Goal: Task Accomplishment & Management: Use online tool/utility

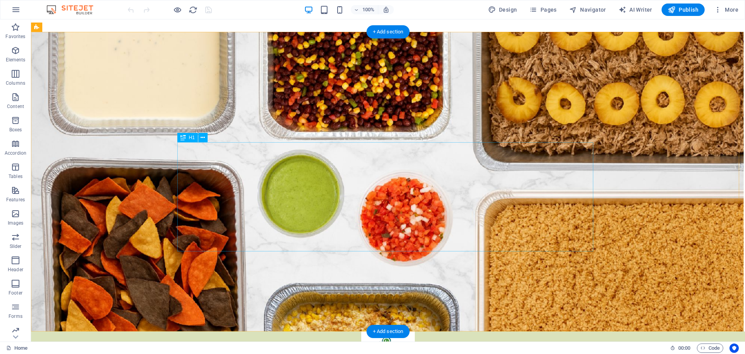
click at [201, 135] on icon at bounding box center [203, 138] width 4 height 8
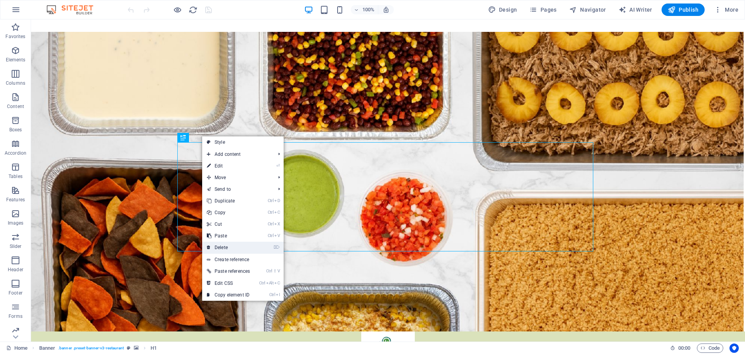
click at [229, 246] on link "⌦ Delete" at bounding box center [228, 247] width 52 height 12
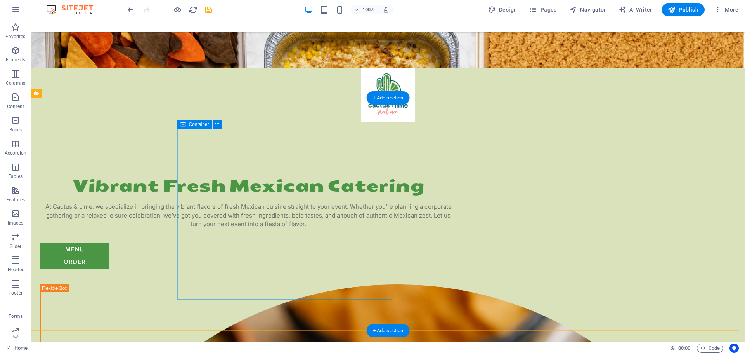
scroll to position [272, 0]
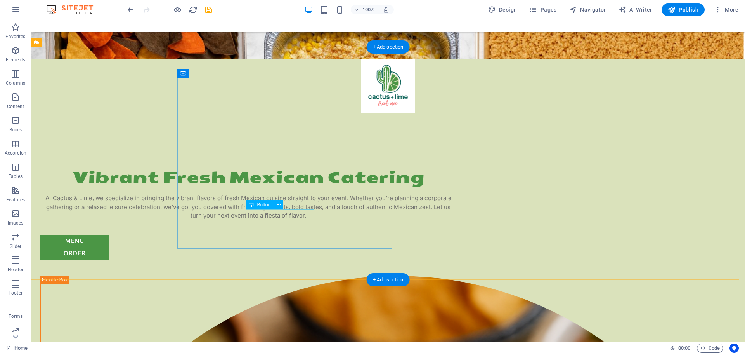
click at [285, 247] on div "order" at bounding box center [248, 253] width 416 height 13
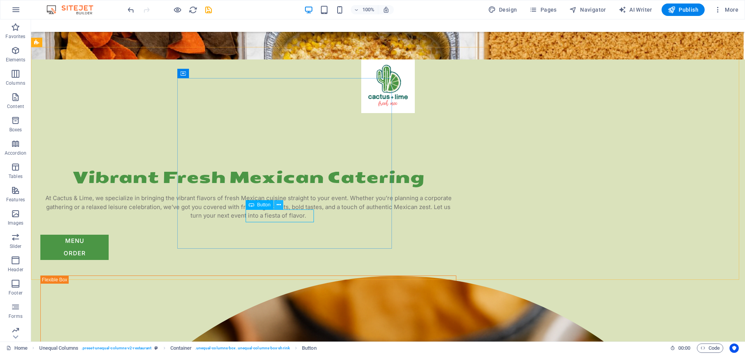
click at [279, 205] on icon at bounding box center [279, 205] width 4 height 8
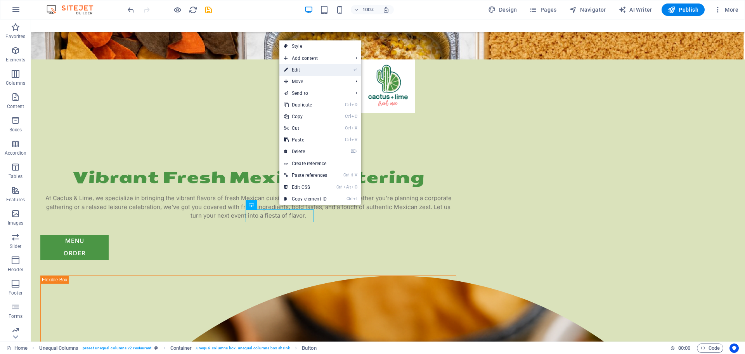
click at [309, 71] on link "⏎ Edit" at bounding box center [305, 70] width 52 height 12
select select "px"
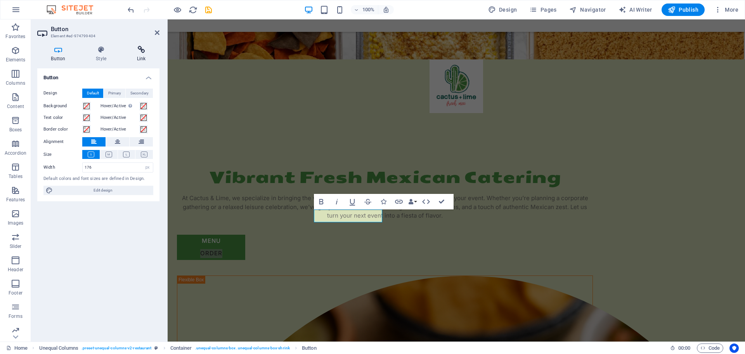
click at [141, 52] on icon at bounding box center [141, 50] width 36 height 8
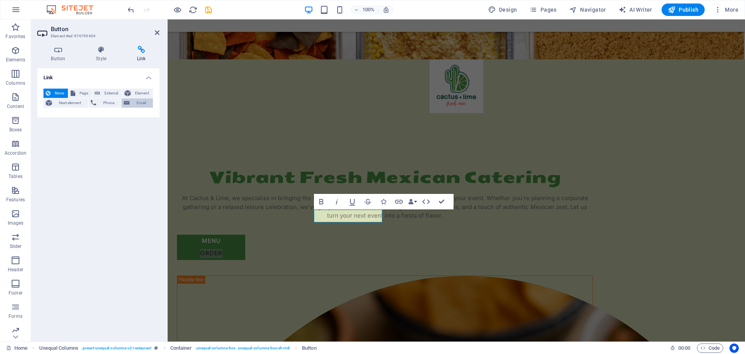
click at [144, 103] on span "Email" at bounding box center [141, 102] width 19 height 9
paste input "[EMAIL_ADDRESS][DOMAIN_NAME]"
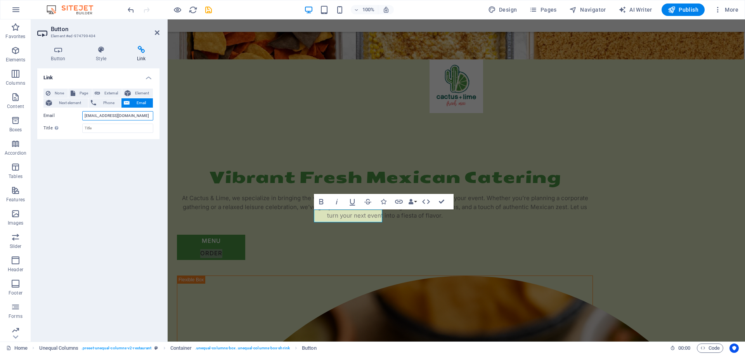
scroll to position [0, 0]
type input "[EMAIL_ADDRESS][DOMAIN_NAME]"
click at [107, 192] on div "Link None Page External Element Next element Phone Email Page Home Menu Caterin…" at bounding box center [98, 201] width 122 height 267
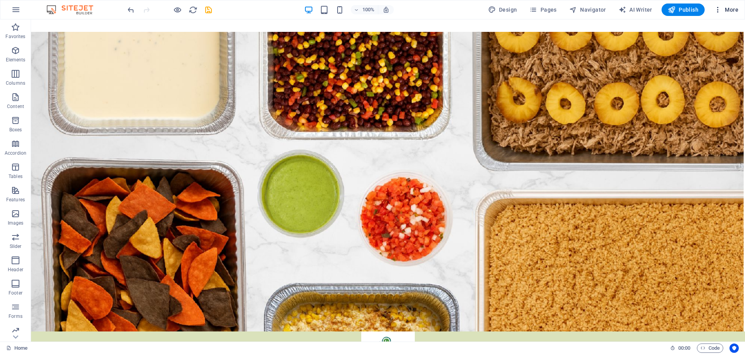
click at [726, 10] on span "More" at bounding box center [726, 10] width 24 height 8
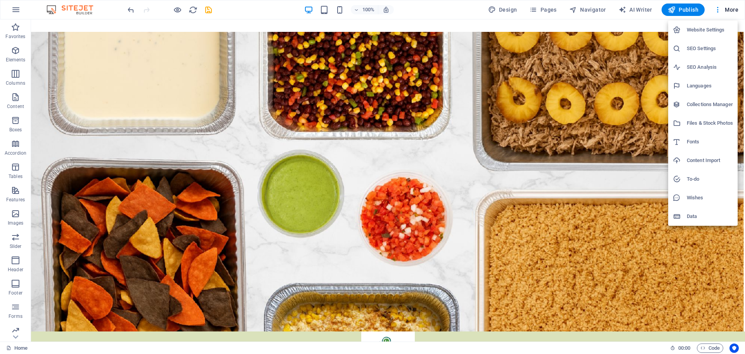
drag, startPoint x: 256, startPoint y: 20, endPoint x: 251, endPoint y: 16, distance: 6.6
click at [253, 19] on div at bounding box center [372, 177] width 745 height 354
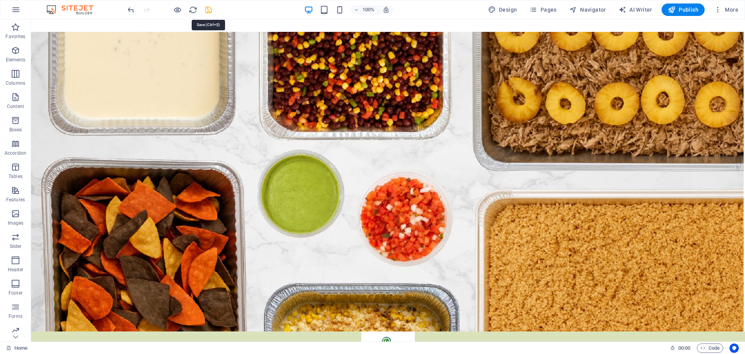
click at [208, 10] on icon "save" at bounding box center [208, 9] width 9 height 9
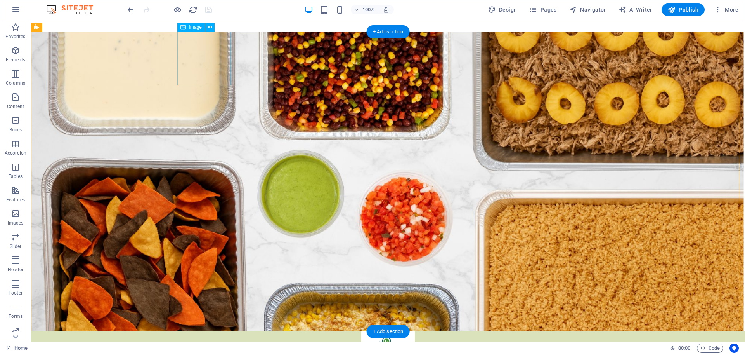
click at [205, 331] on figure at bounding box center [388, 358] width 416 height 54
click at [212, 27] on icon at bounding box center [210, 27] width 4 height 8
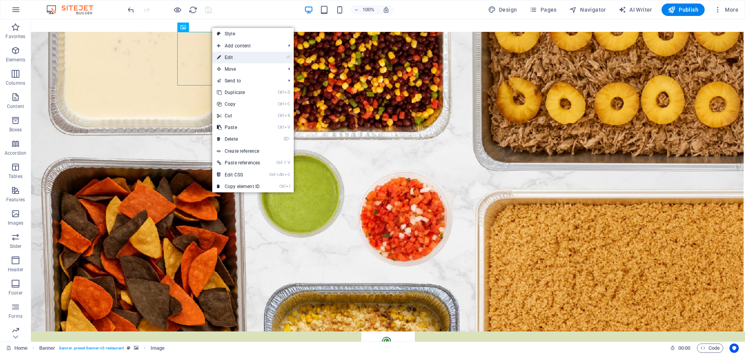
click at [236, 58] on link "⏎ Edit" at bounding box center [238, 58] width 52 height 12
select select "px"
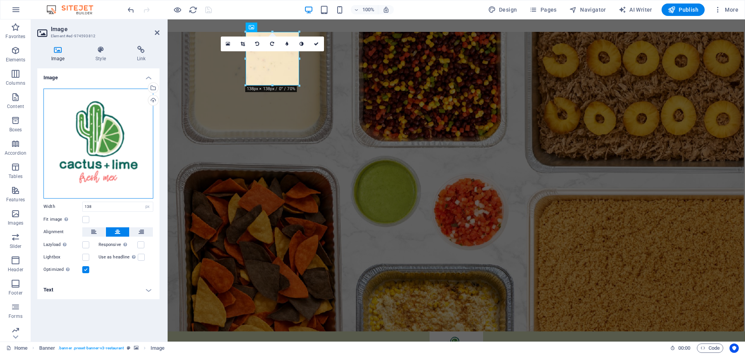
click at [110, 135] on div "Drag files here, click to choose files or select files from Files or our free s…" at bounding box center [98, 143] width 110 height 110
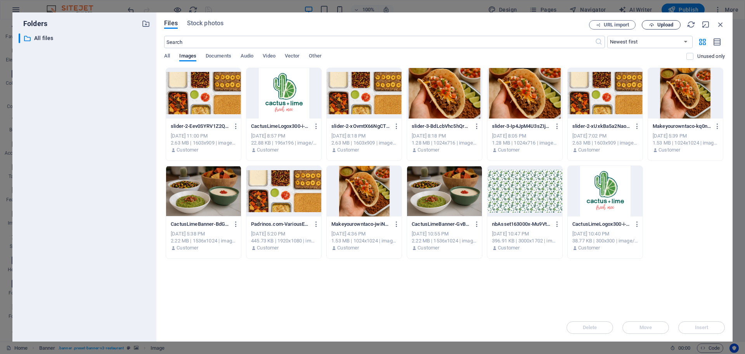
click at [660, 23] on span "Upload" at bounding box center [665, 25] width 16 height 5
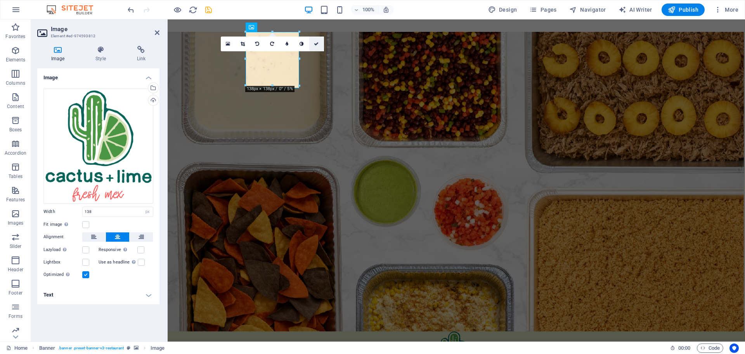
click at [317, 43] on icon at bounding box center [316, 44] width 5 height 5
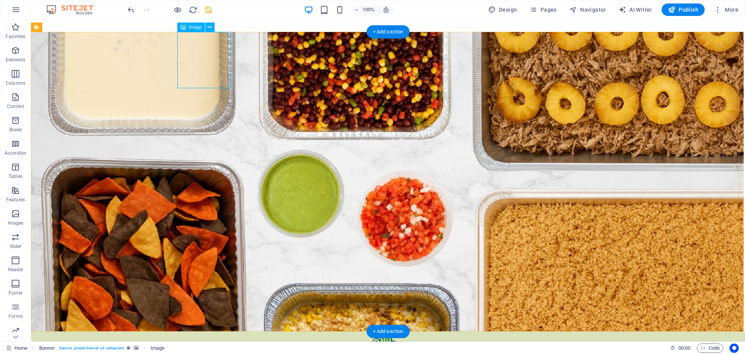
click at [202, 331] on figure at bounding box center [388, 359] width 416 height 56
click at [208, 28] on icon at bounding box center [210, 27] width 4 height 8
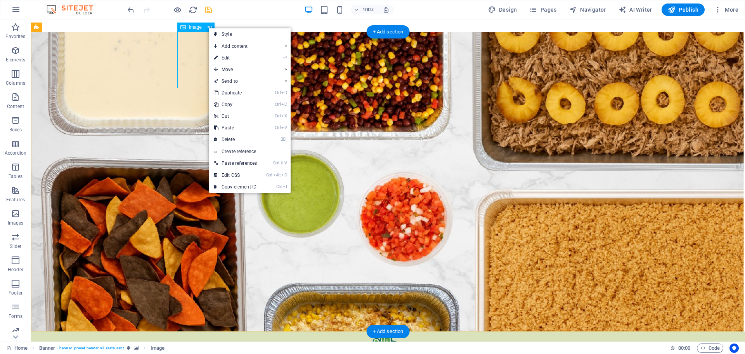
click at [193, 331] on figure at bounding box center [388, 359] width 416 height 56
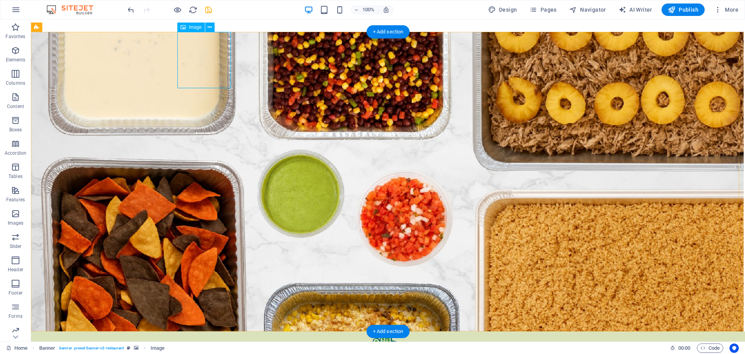
click at [193, 331] on figure at bounding box center [388, 359] width 416 height 56
select select "px"
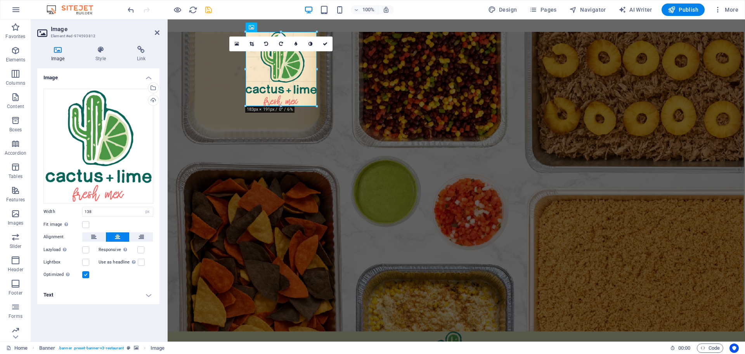
drag, startPoint x: 300, startPoint y: 88, endPoint x: 309, endPoint y: 108, distance: 21.4
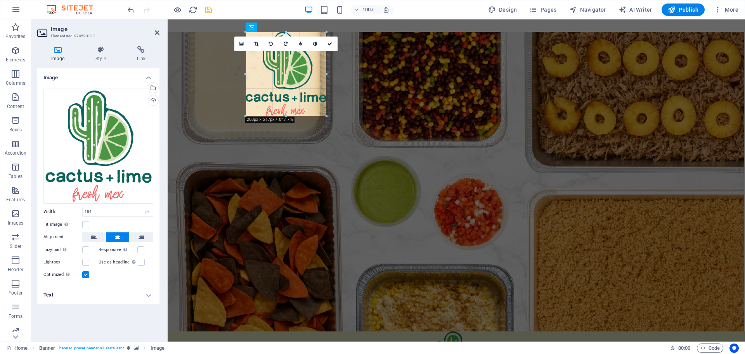
drag, startPoint x: 245, startPoint y: 106, endPoint x: 68, endPoint y: 84, distance: 178.7
type input "209"
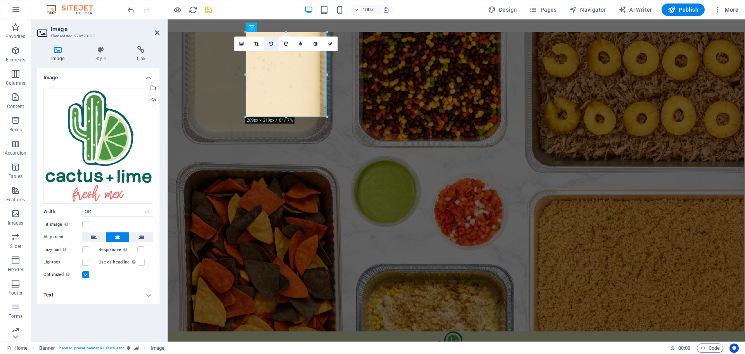
click at [273, 42] on icon at bounding box center [271, 44] width 4 height 5
click at [272, 42] on icon at bounding box center [271, 44] width 4 height 5
click at [331, 42] on icon at bounding box center [330, 44] width 5 height 5
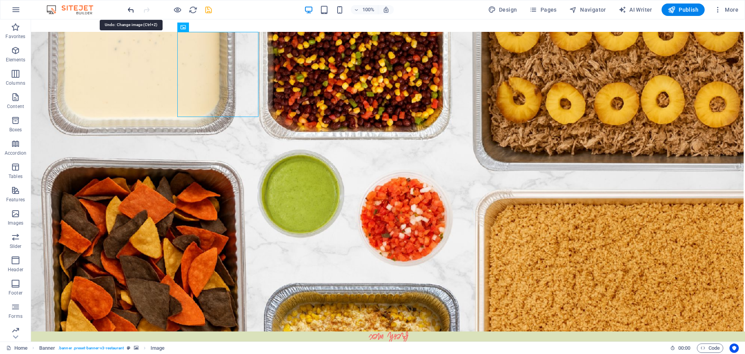
click at [132, 8] on icon "undo" at bounding box center [131, 9] width 9 height 9
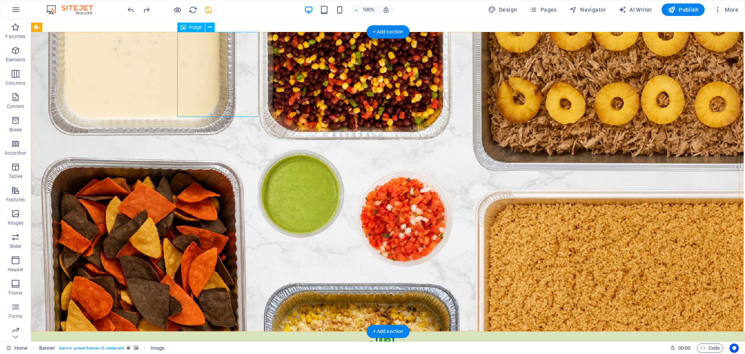
click at [210, 28] on icon at bounding box center [210, 27] width 4 height 8
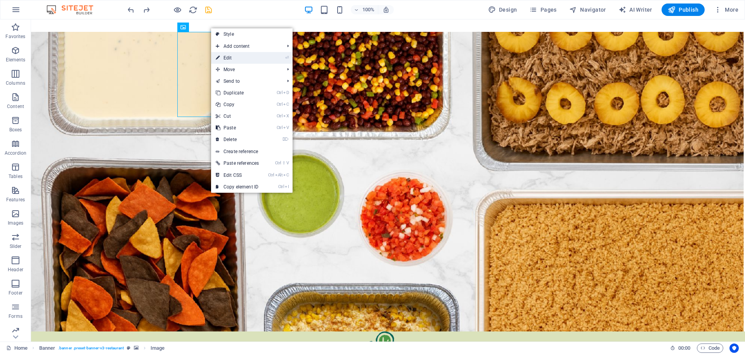
click at [237, 57] on link "⏎ Edit" at bounding box center [237, 58] width 52 height 12
select select "px"
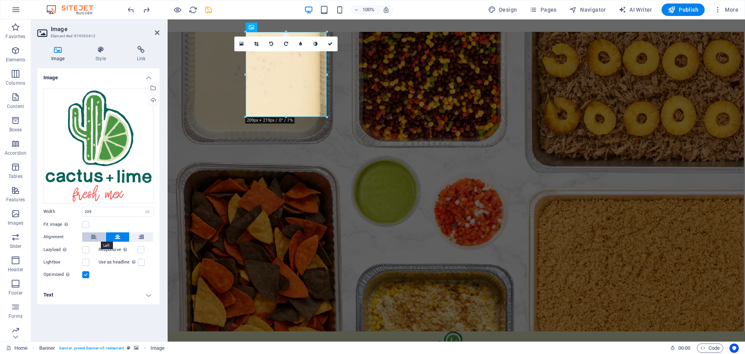
click at [92, 236] on icon at bounding box center [93, 236] width 5 height 9
click at [330, 44] on icon at bounding box center [330, 44] width 5 height 5
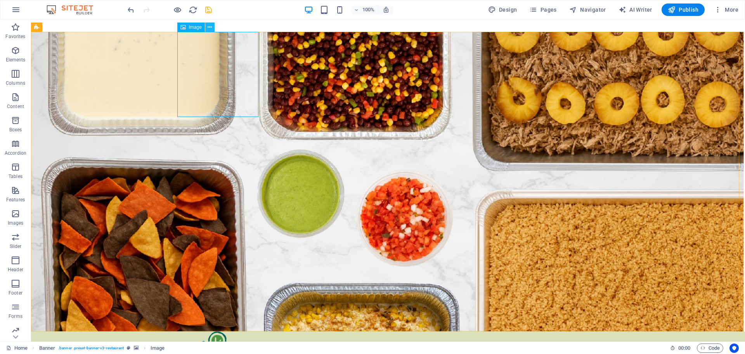
click at [208, 27] on icon at bounding box center [210, 27] width 4 height 8
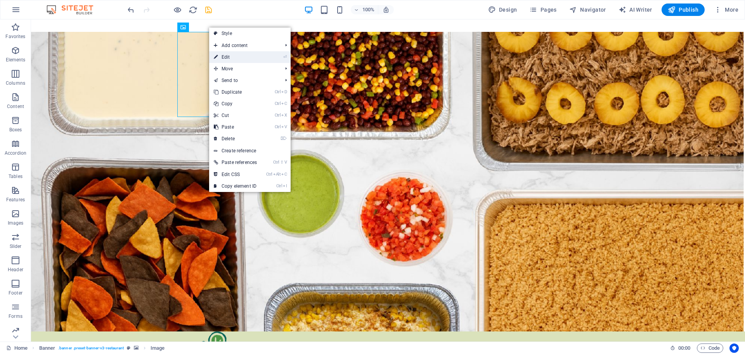
click at [234, 60] on link "⏎ Edit" at bounding box center [235, 57] width 52 height 12
select select "px"
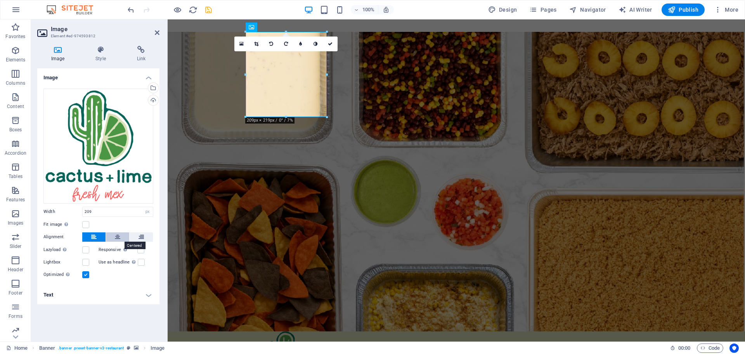
click at [117, 236] on icon at bounding box center [117, 236] width 5 height 9
click at [93, 238] on icon at bounding box center [93, 236] width 5 height 9
click at [103, 57] on h4 "Style" at bounding box center [102, 54] width 41 height 16
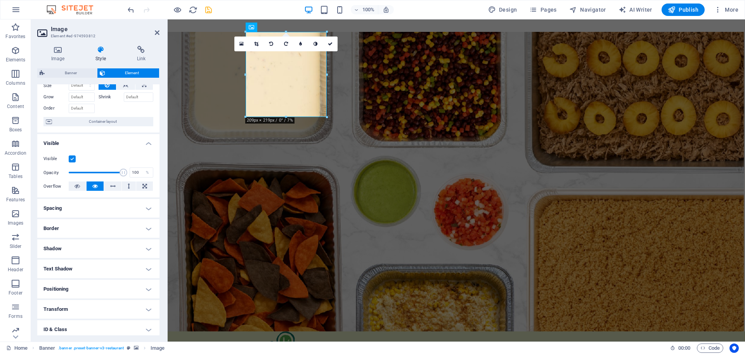
scroll to position [77, 0]
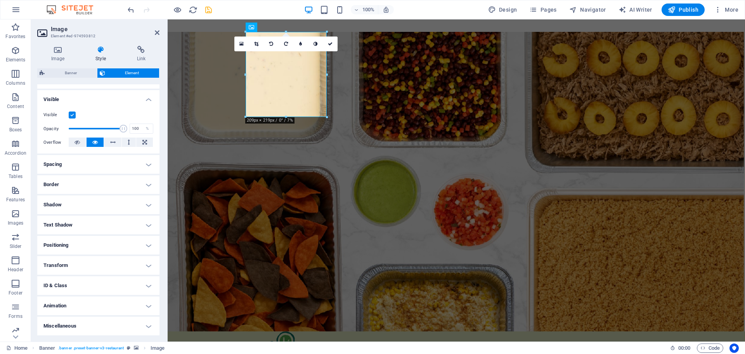
click at [97, 245] on h4 "Positioning" at bounding box center [98, 245] width 122 height 19
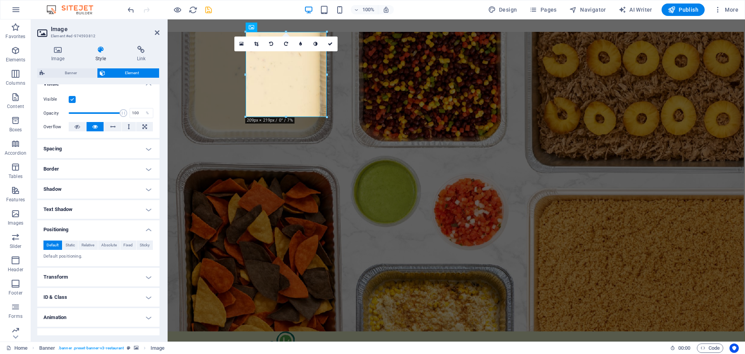
scroll to position [104, 0]
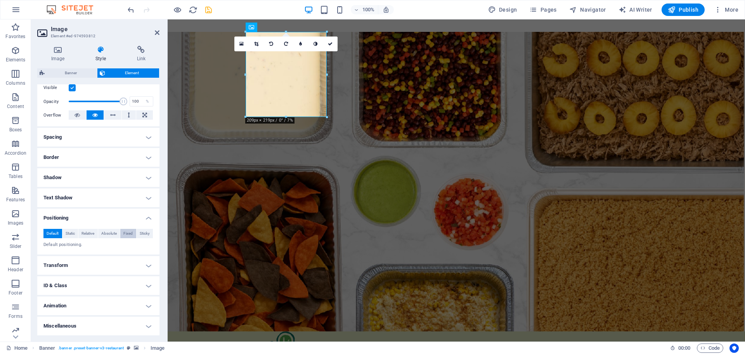
click at [125, 233] on span "Fixed" at bounding box center [127, 233] width 9 height 9
click at [59, 269] on select "auto px rem % em" at bounding box center [61, 271] width 35 height 9
select select "px"
click at [68, 267] on select "auto px rem % em" at bounding box center [61, 271] width 35 height 9
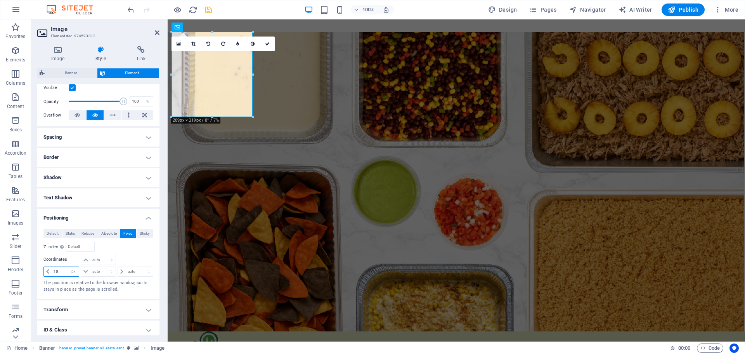
drag, startPoint x: 60, startPoint y: 272, endPoint x: 45, endPoint y: 271, distance: 15.6
click at [45, 271] on div "10 auto px rem % em" at bounding box center [61, 271] width 36 height 10
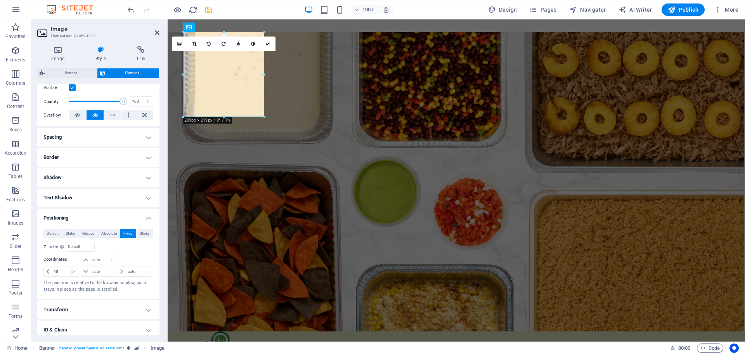
click at [127, 254] on div "Default Static Relative Absolute Fixed Sticky Z-Index Sets the order of the ele…" at bounding box center [98, 261] width 110 height 64
click at [61, 268] on input "40" at bounding box center [65, 271] width 27 height 9
drag, startPoint x: 61, startPoint y: 271, endPoint x: 52, endPoint y: 270, distance: 8.5
click at [52, 270] on input "40" at bounding box center [65, 271] width 27 height 9
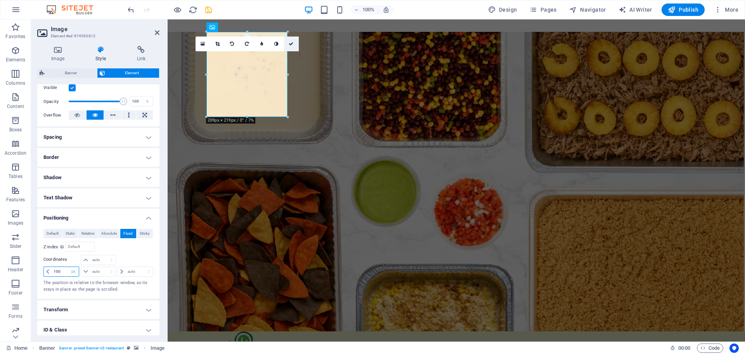
type input "100"
click at [292, 45] on icon at bounding box center [291, 44] width 5 height 5
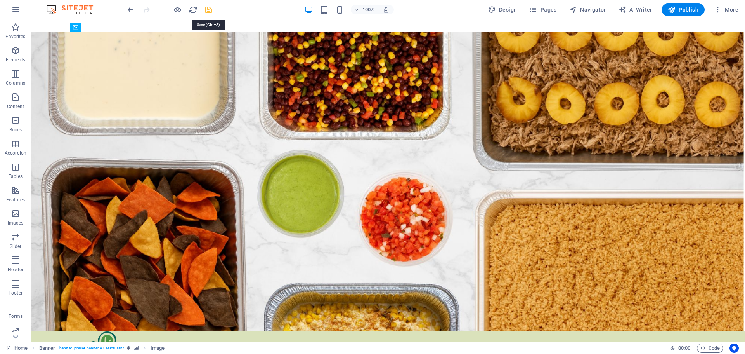
click at [207, 12] on icon "save" at bounding box center [208, 9] width 9 height 9
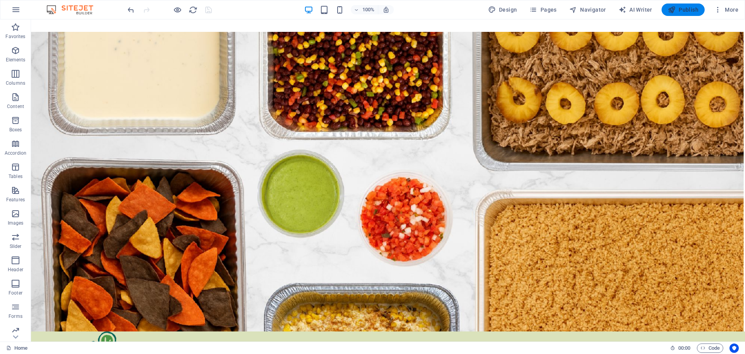
click at [673, 8] on icon "button" at bounding box center [672, 10] width 8 height 8
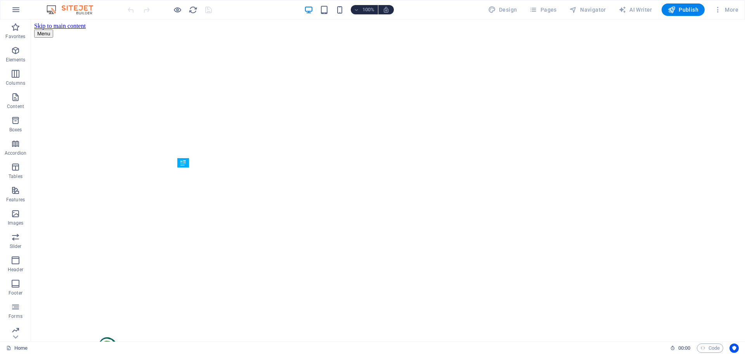
scroll to position [195, 0]
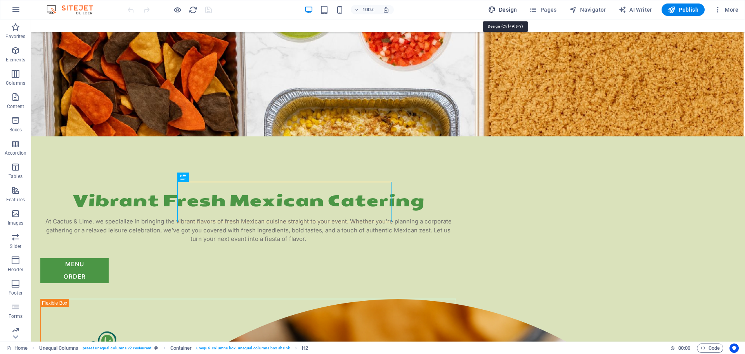
click at [507, 9] on span "Design" at bounding box center [502, 10] width 29 height 8
select select "px"
select select "400"
select select "px"
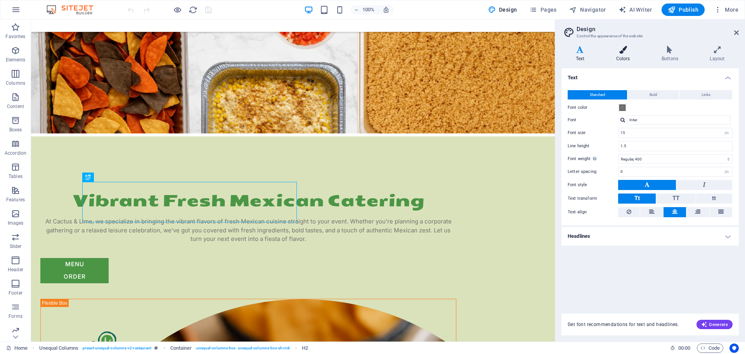
click at [623, 55] on h4 "Colors" at bounding box center [624, 54] width 45 height 16
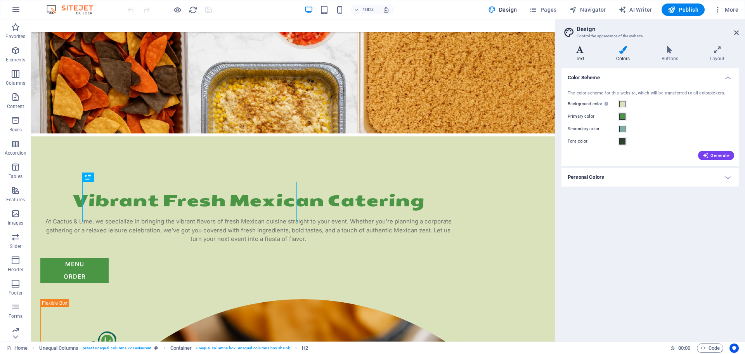
click at [585, 51] on icon at bounding box center [580, 50] width 37 height 8
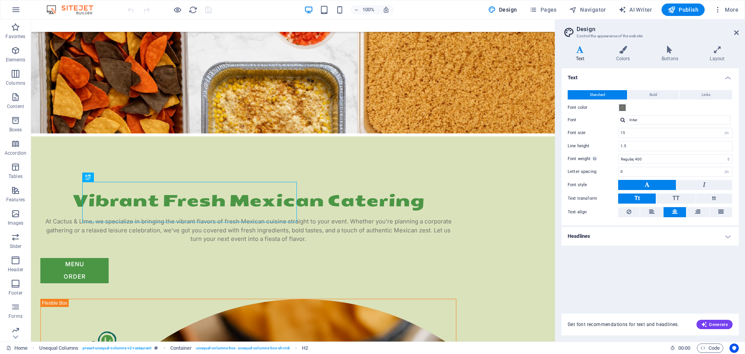
click at [582, 56] on h4 "Text" at bounding box center [582, 54] width 40 height 16
click at [720, 9] on icon "button" at bounding box center [718, 10] width 8 height 8
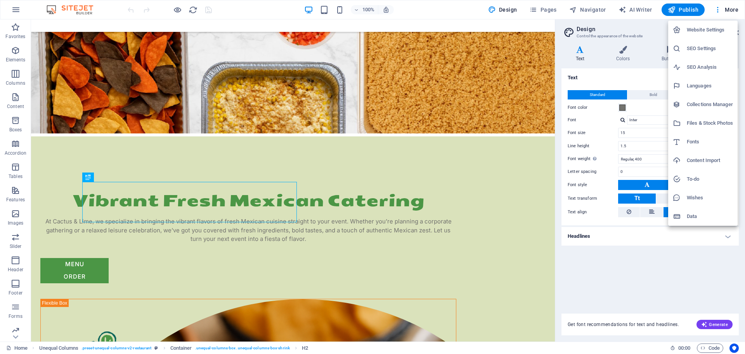
click at [693, 138] on h6 "Fonts" at bounding box center [710, 141] width 46 height 9
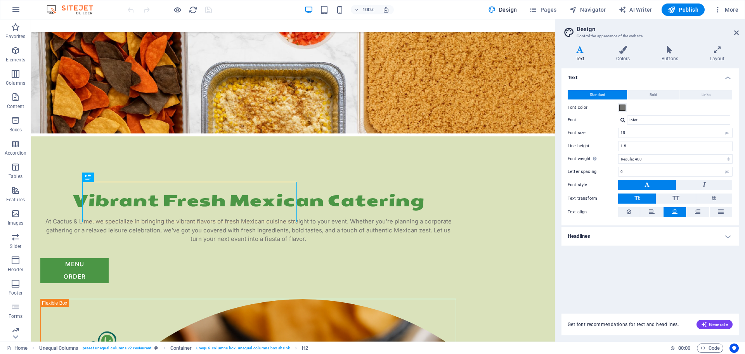
select select "popularity"
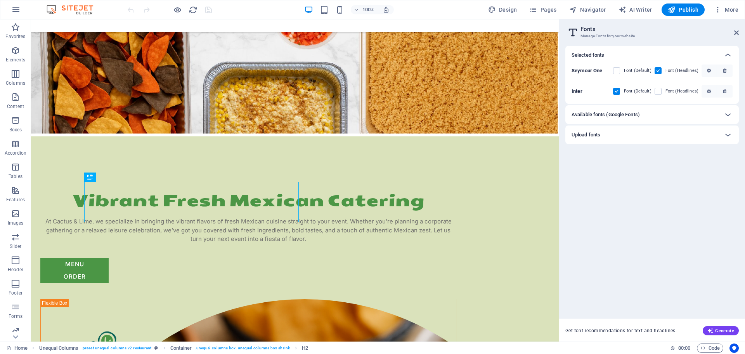
click at [675, 115] on div "Available fonts (Google Fonts)" at bounding box center [645, 114] width 147 height 9
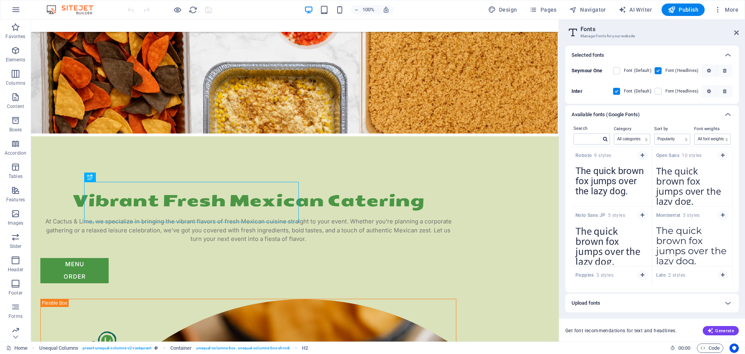
click at [612, 304] on div "Upload fonts" at bounding box center [645, 302] width 147 height 9
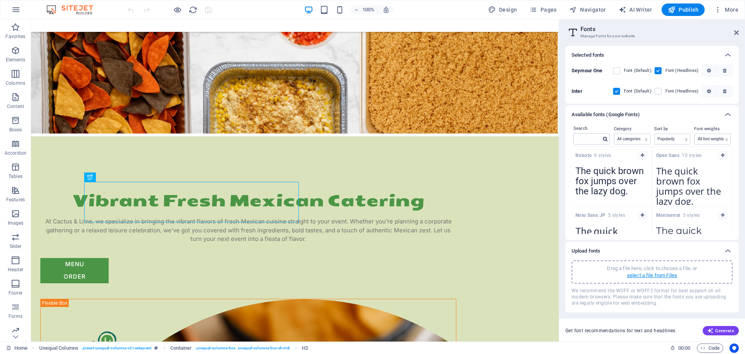
click at [645, 272] on p "select a file from Files" at bounding box center [652, 275] width 50 height 7
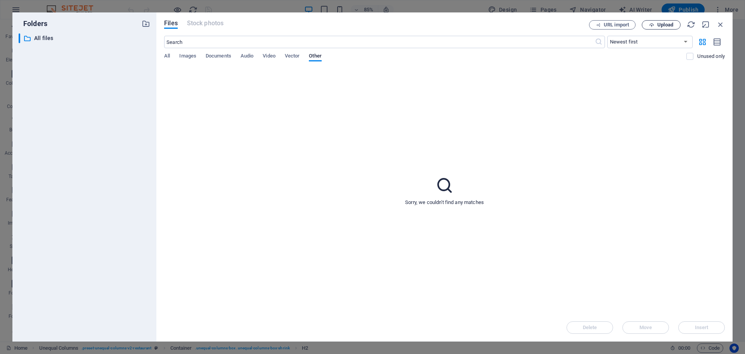
click at [657, 25] on span "Upload" at bounding box center [665, 25] width 16 height 5
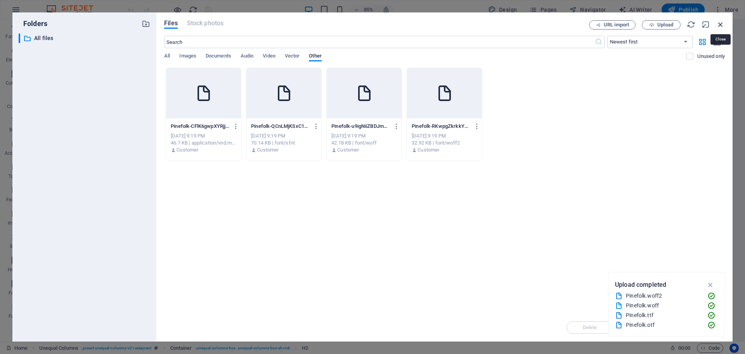
click at [721, 23] on icon "button" at bounding box center [720, 24] width 9 height 9
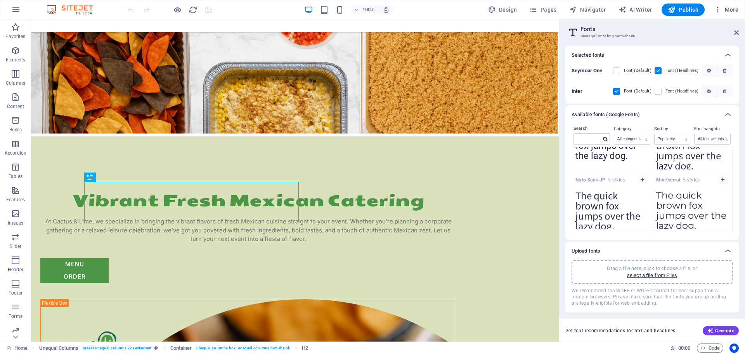
scroll to position [0, 0]
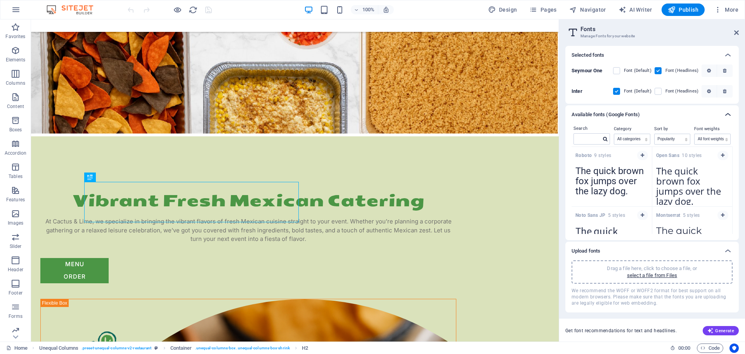
click at [730, 113] on icon at bounding box center [727, 114] width 9 height 9
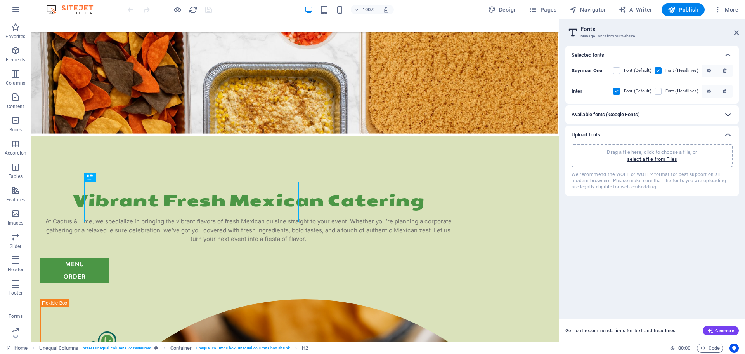
click at [727, 113] on icon at bounding box center [727, 114] width 9 height 9
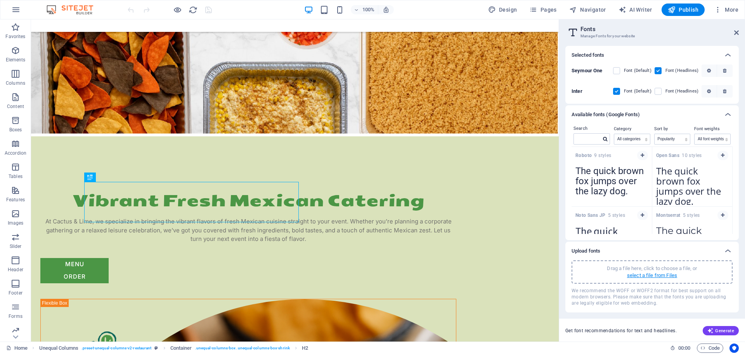
click at [652, 272] on p "select a file from Files" at bounding box center [652, 275] width 50 height 7
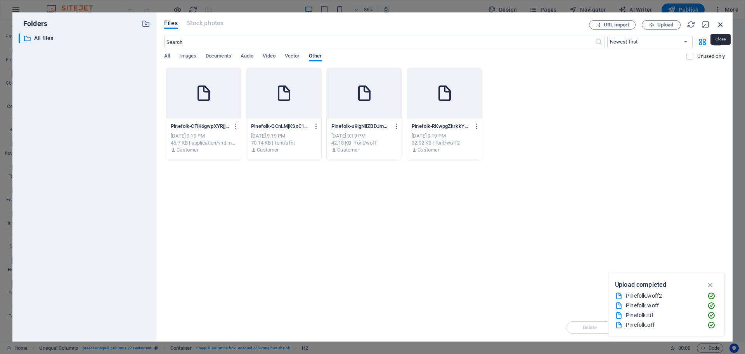
click at [720, 24] on icon "button" at bounding box center [720, 24] width 9 height 9
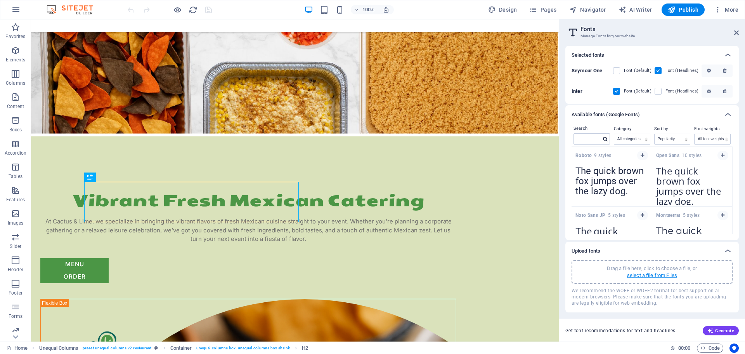
click at [641, 278] on p "select a file from Files" at bounding box center [652, 275] width 50 height 7
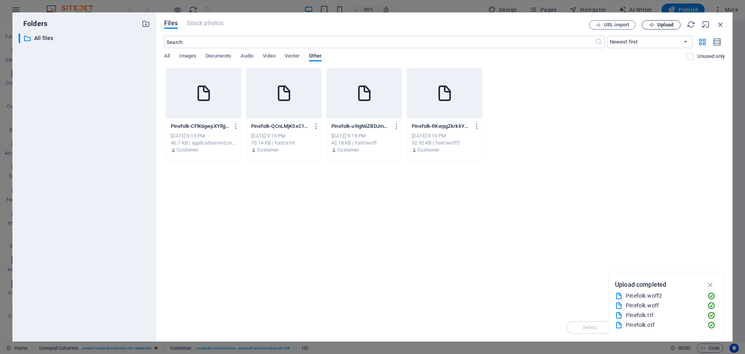
click at [662, 25] on span "Upload" at bounding box center [665, 25] width 16 height 5
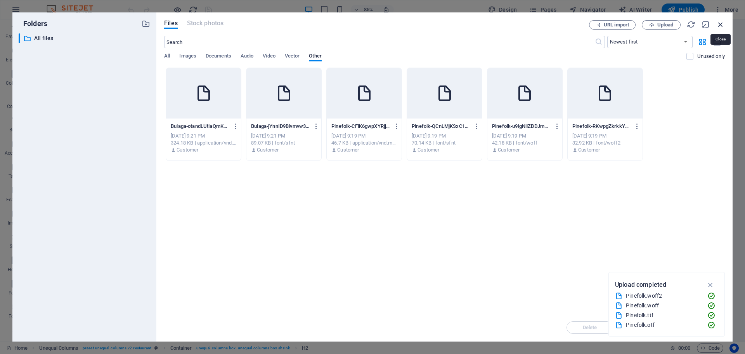
click at [721, 25] on icon "button" at bounding box center [720, 24] width 9 height 9
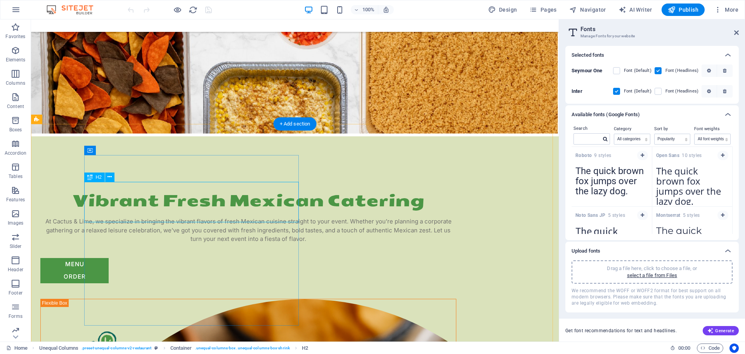
click at [181, 198] on div "Vibrant Fresh Mexican Catering" at bounding box center [248, 201] width 416 height 20
click at [179, 202] on div "Vibrant Fresh Mexican Catering" at bounding box center [248, 201] width 416 height 20
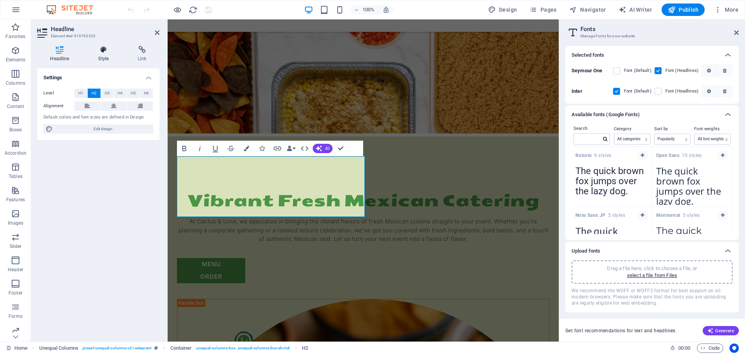
click at [102, 54] on h4 "Style" at bounding box center [105, 54] width 40 height 16
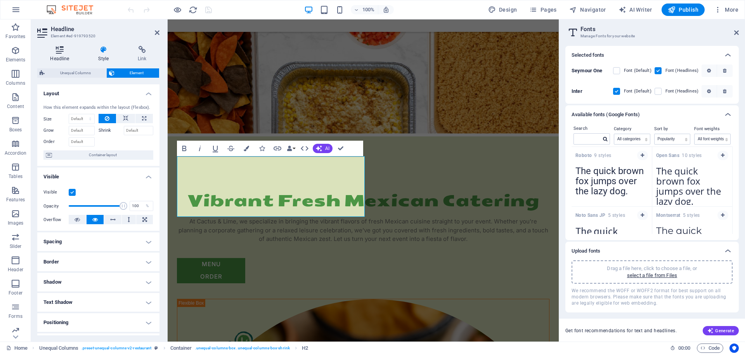
click at [59, 54] on h4 "Headline" at bounding box center [61, 54] width 48 height 16
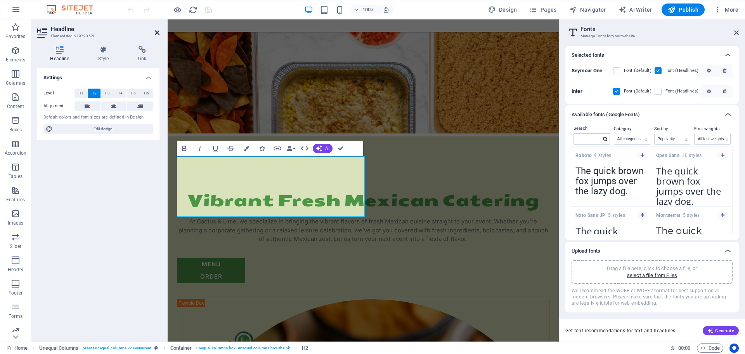
click at [158, 33] on icon at bounding box center [157, 32] width 5 height 6
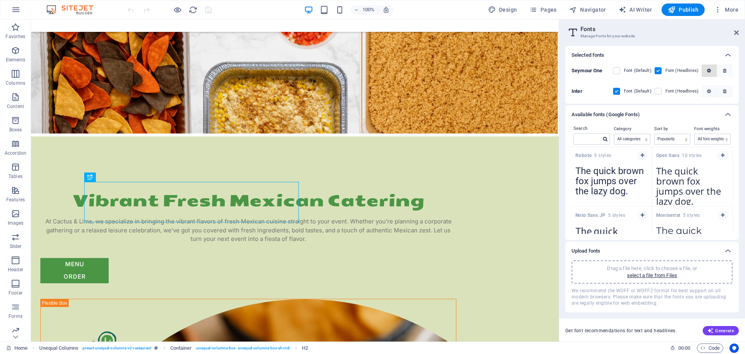
click at [710, 69] on icon "button" at bounding box center [709, 70] width 4 height 5
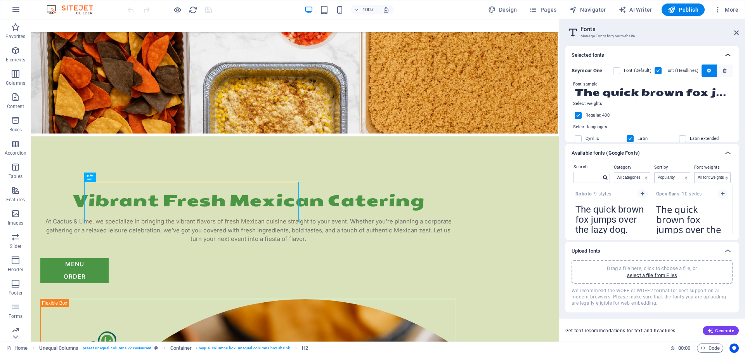
click at [728, 54] on icon at bounding box center [727, 54] width 9 height 9
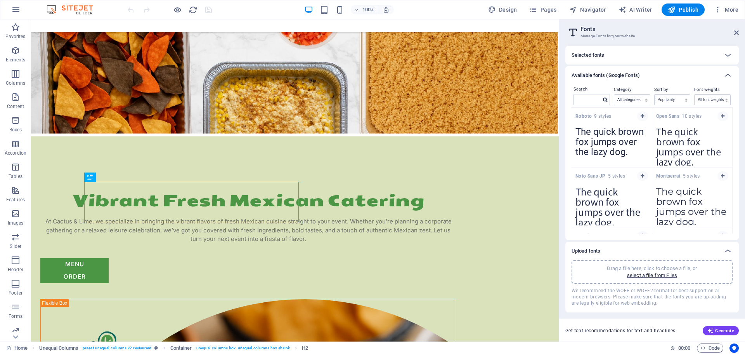
click at [627, 54] on div "Selected fonts" at bounding box center [645, 54] width 147 height 9
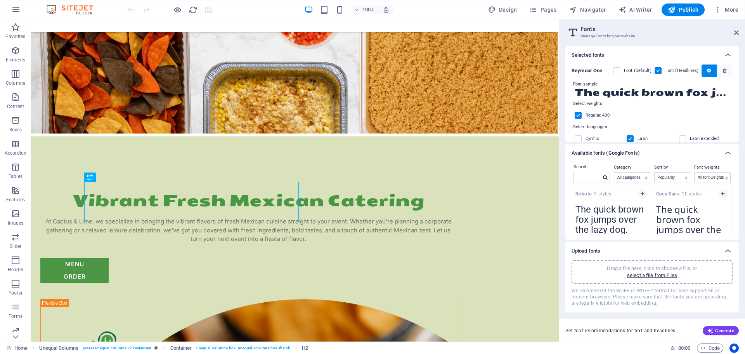
click at [657, 71] on label at bounding box center [658, 70] width 7 height 7
click at [0, 0] on One "checkbox" at bounding box center [0, 0] width 0 height 0
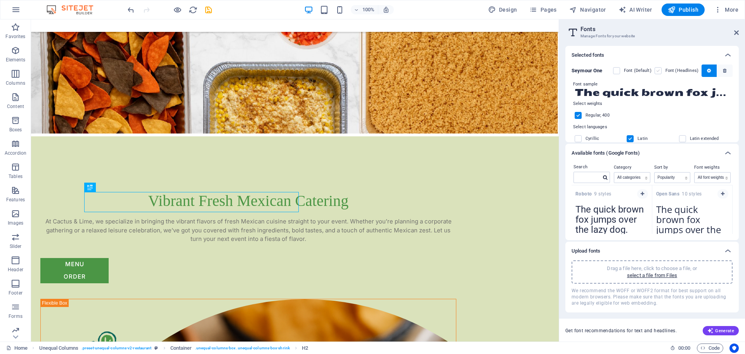
click at [657, 71] on label at bounding box center [658, 70] width 7 height 7
click at [0, 0] on One "checkbox" at bounding box center [0, 0] width 0 height 0
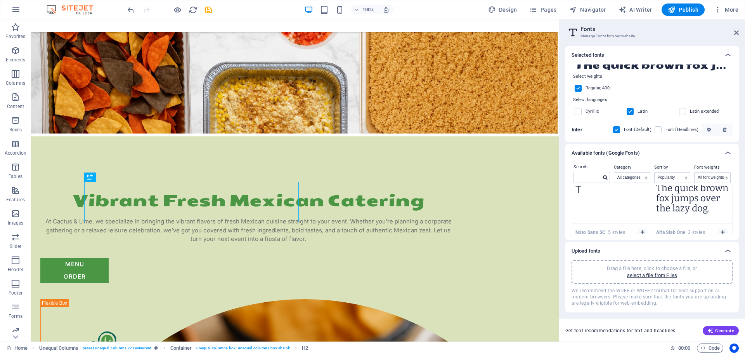
scroll to position [2249, 0]
click at [593, 178] on input "text" at bounding box center [587, 177] width 27 height 10
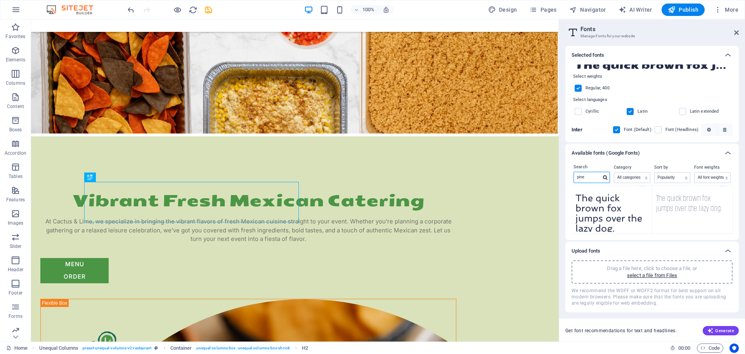
scroll to position [0, 0]
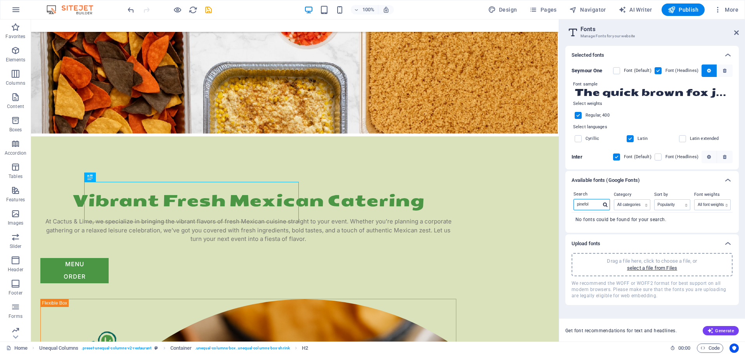
type input "pinefolk"
drag, startPoint x: 591, startPoint y: 203, endPoint x: 574, endPoint y: 206, distance: 17.4
click at [574, 206] on input "pinefolk" at bounding box center [587, 204] width 27 height 10
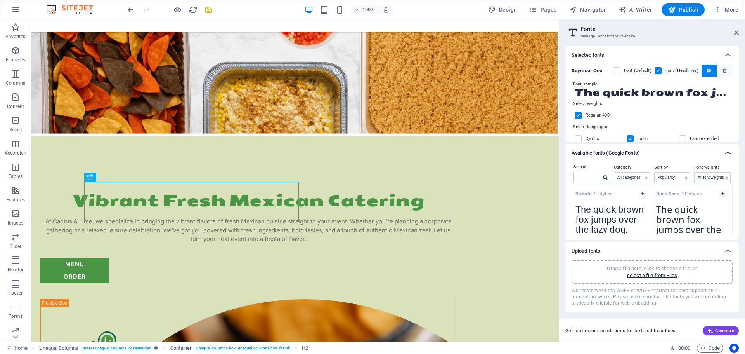
click at [728, 152] on icon at bounding box center [727, 152] width 9 height 9
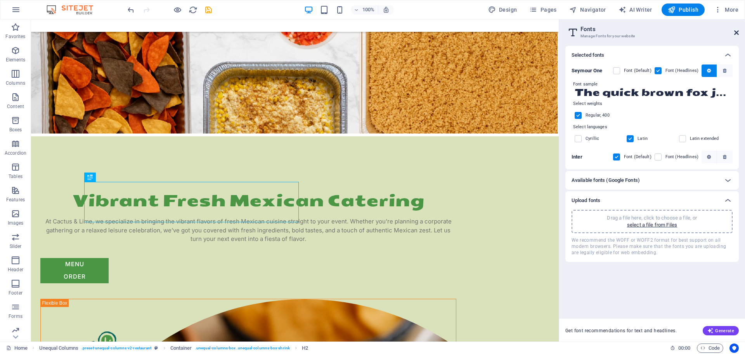
click at [736, 32] on icon at bounding box center [736, 32] width 5 height 6
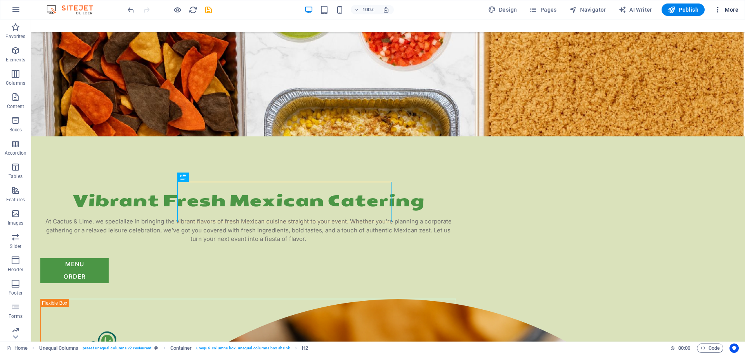
click at [723, 10] on span "More" at bounding box center [726, 10] width 24 height 8
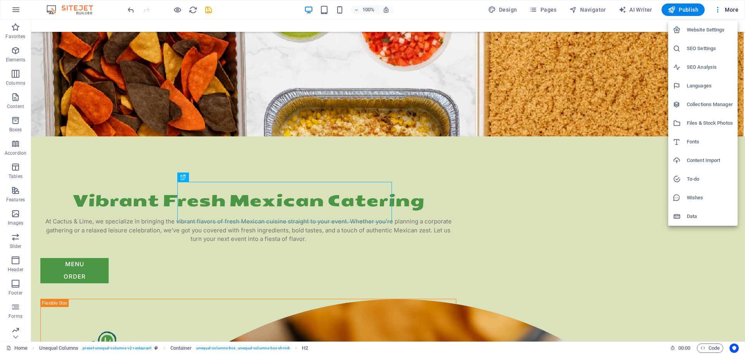
click at [690, 142] on h6 "Fonts" at bounding box center [710, 141] width 46 height 9
select select "popularity"
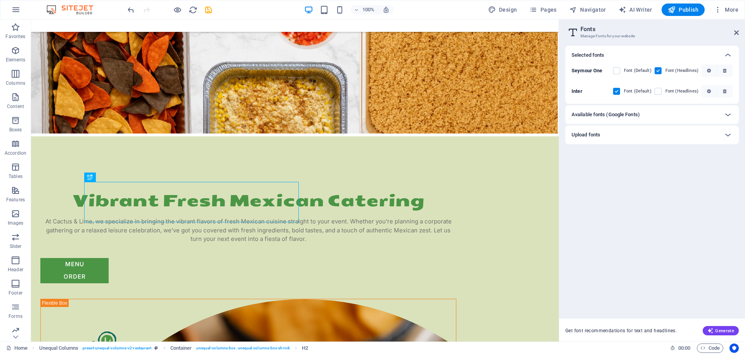
click at [685, 136] on div "Upload fonts" at bounding box center [645, 134] width 147 height 9
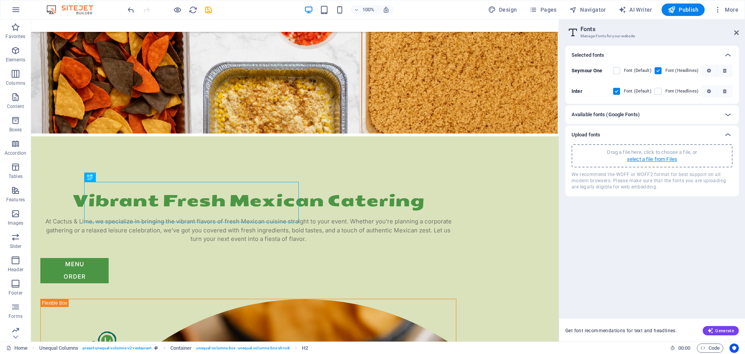
click at [647, 158] on p "select a file from Files" at bounding box center [652, 159] width 50 height 7
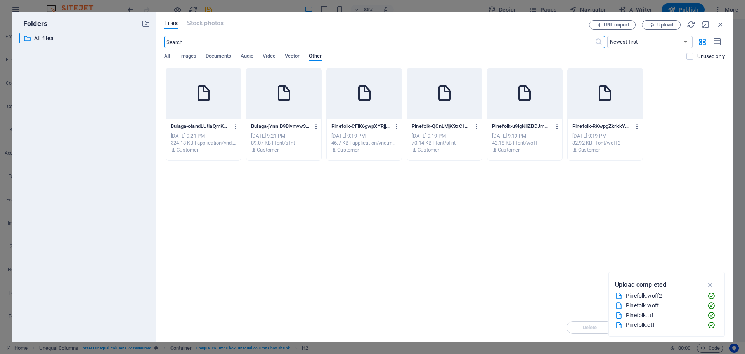
click at [372, 107] on div at bounding box center [364, 93] width 75 height 50
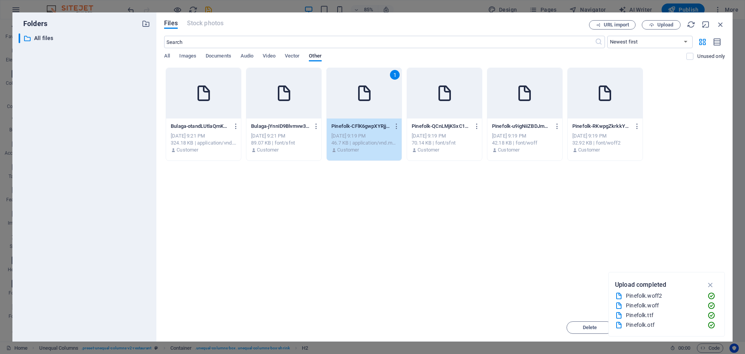
click at [433, 121] on div "Pinefolk-QCnLMjKSxC1Puk6QuRRcfQ.ttf Pinefolk-QCnLMjKSxC1Puk6QuRRcfQ.ttf" at bounding box center [445, 126] width 66 height 12
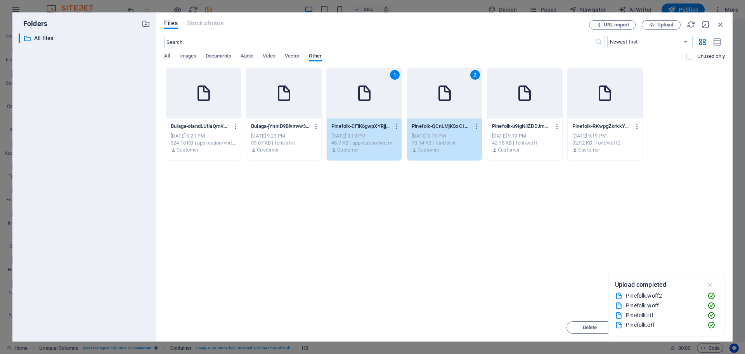
click at [709, 285] on icon "button" at bounding box center [710, 284] width 9 height 9
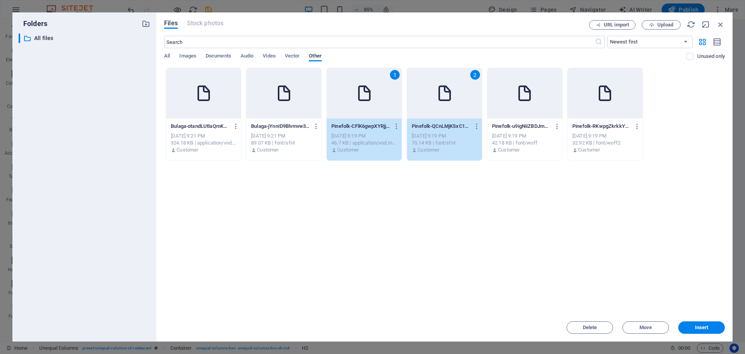
click at [701, 325] on span "Insert" at bounding box center [702, 327] width 14 height 5
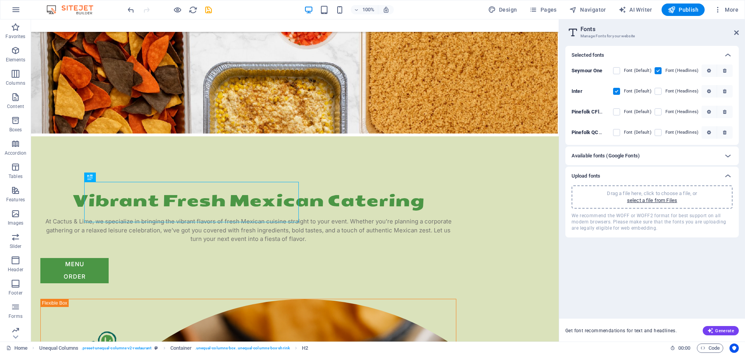
click at [639, 282] on div "Selected fonts Seymour One Font (Default) Font (Headlines) Inter Font (Default)…" at bounding box center [651, 179] width 173 height 266
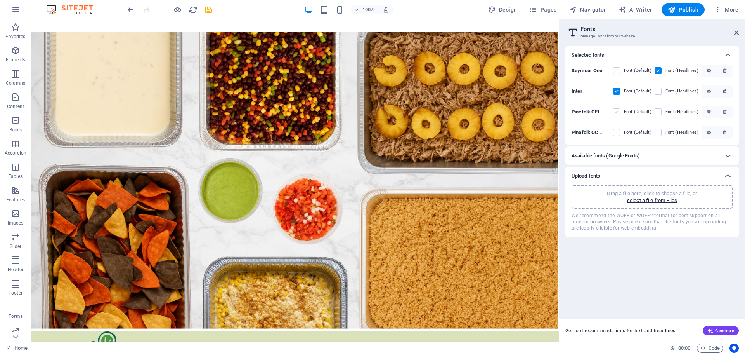
click at [618, 112] on label at bounding box center [616, 111] width 7 height 7
click at [0, 0] on CFlK6gwpXYRjjcZWIK8DuA "checkbox" at bounding box center [0, 0] width 0 height 0
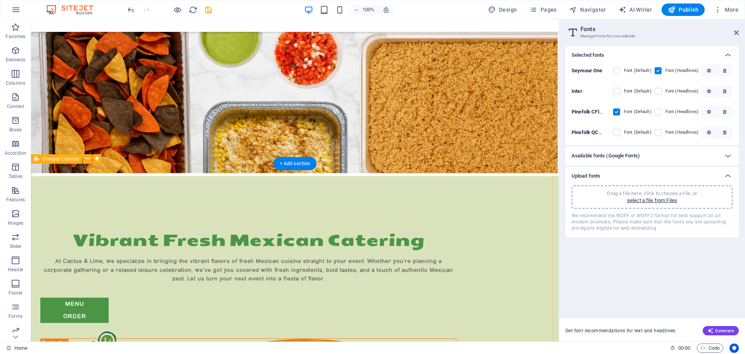
scroll to position [194, 0]
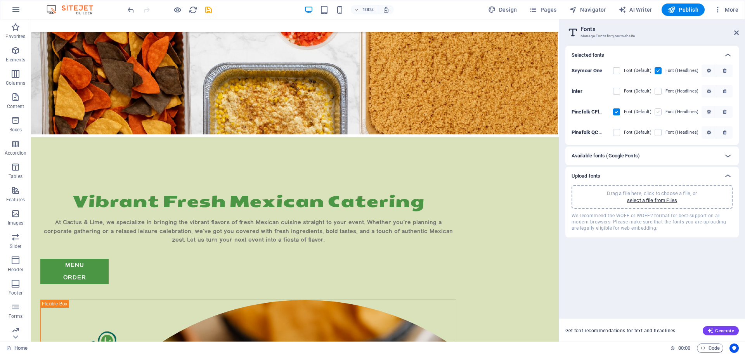
click at [659, 111] on label at bounding box center [658, 111] width 7 height 7
click at [0, 0] on CFlK6gwpXYRjjcZWIK8DuA "checkbox" at bounding box center [0, 0] width 0 height 0
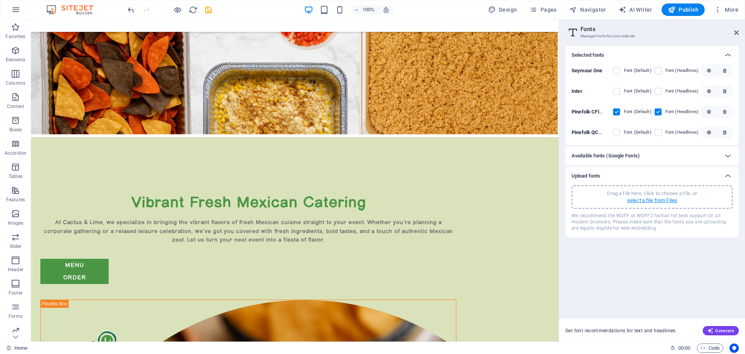
click at [637, 199] on p "select a file from Files" at bounding box center [652, 200] width 50 height 7
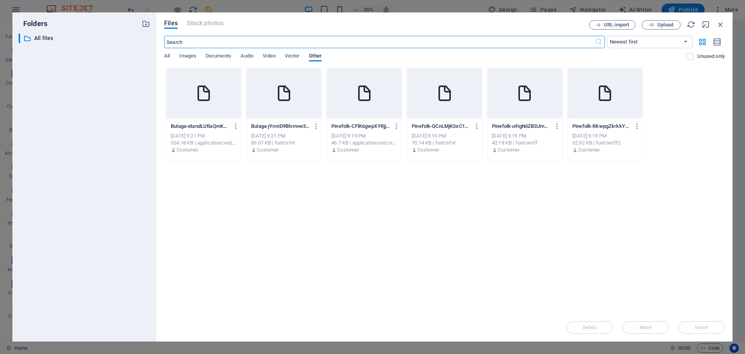
click at [198, 110] on div at bounding box center [203, 93] width 75 height 50
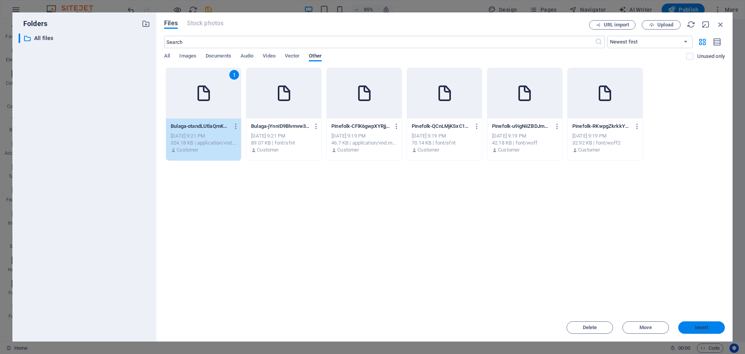
click at [698, 326] on span "Insert" at bounding box center [702, 327] width 14 height 5
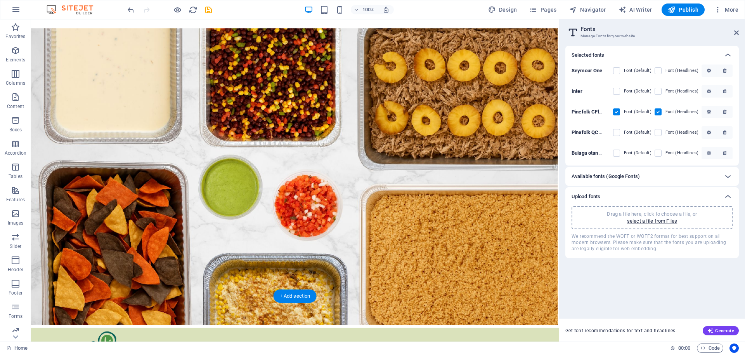
scroll to position [0, 0]
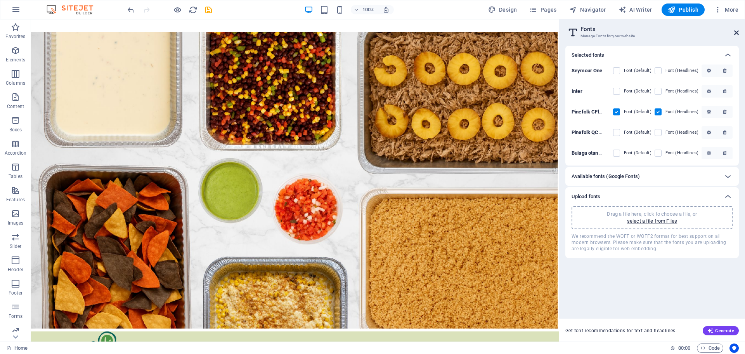
click at [737, 33] on icon at bounding box center [736, 32] width 5 height 6
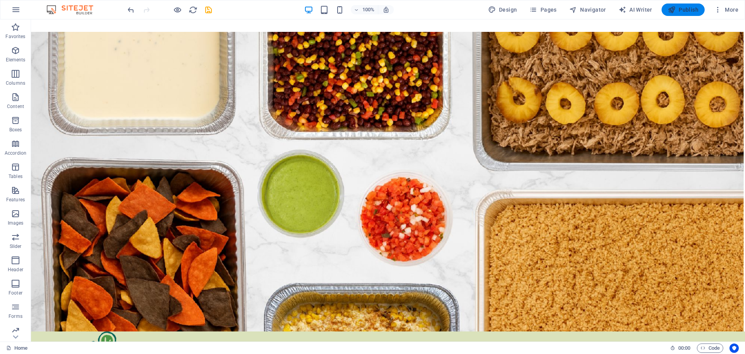
click at [680, 9] on span "Publish" at bounding box center [683, 10] width 31 height 8
click at [347, 100] on figure at bounding box center [388, 181] width 714 height 299
select select "vh"
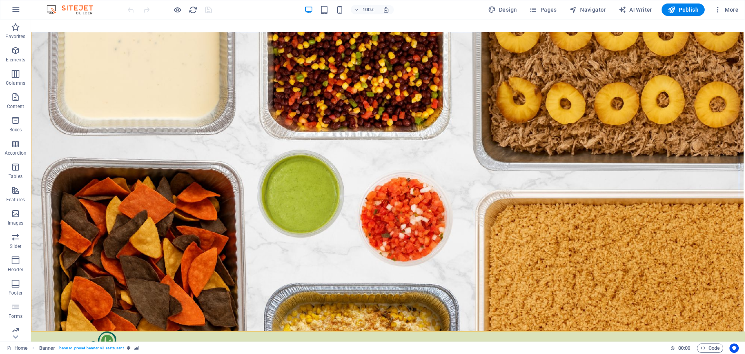
select select "banner"
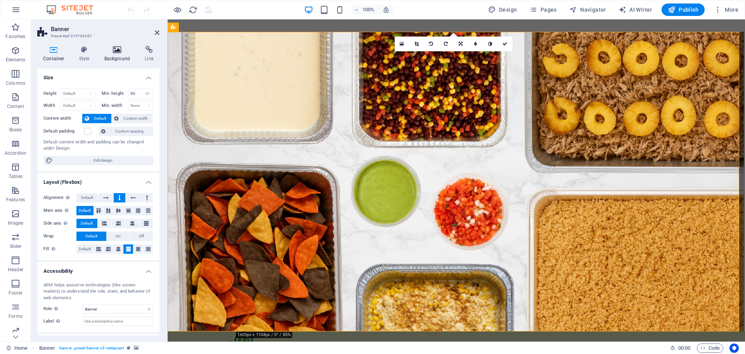
click at [112, 55] on h4 "Background" at bounding box center [119, 54] width 41 height 16
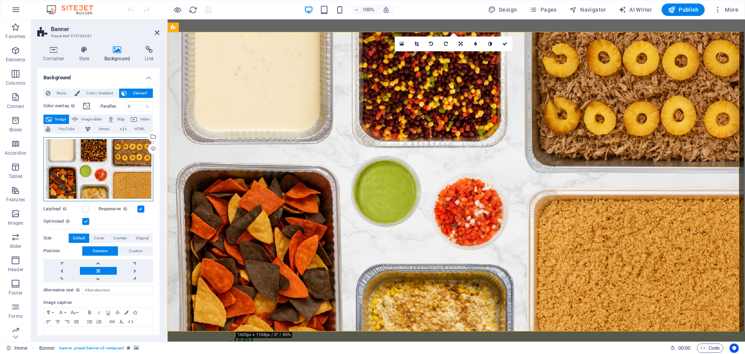
click at [97, 158] on div "Drag files here, click to choose files or select files from Files or our free s…" at bounding box center [98, 169] width 110 height 64
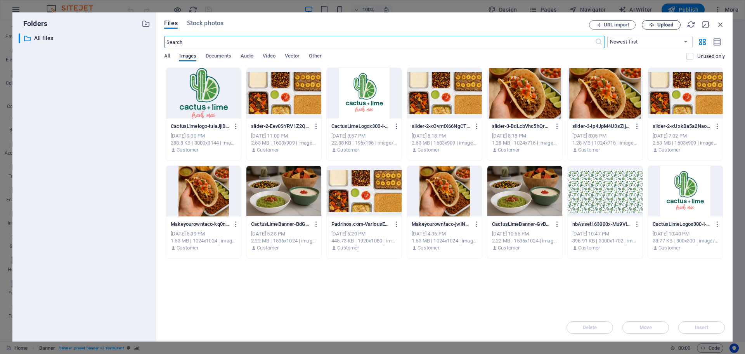
click at [662, 25] on span "Upload" at bounding box center [665, 25] width 16 height 5
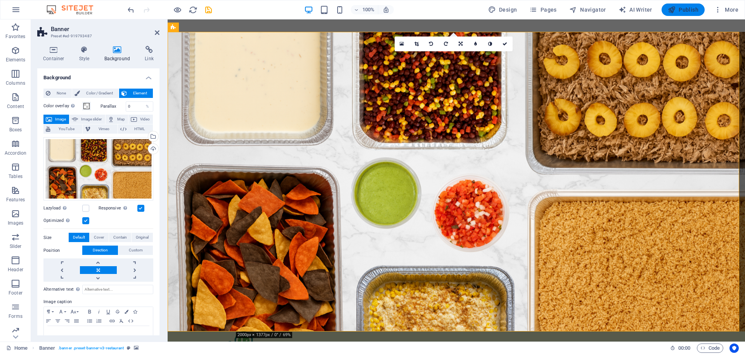
click at [680, 10] on span "Publish" at bounding box center [683, 10] width 31 height 8
